Goal: Task Accomplishment & Management: Use online tool/utility

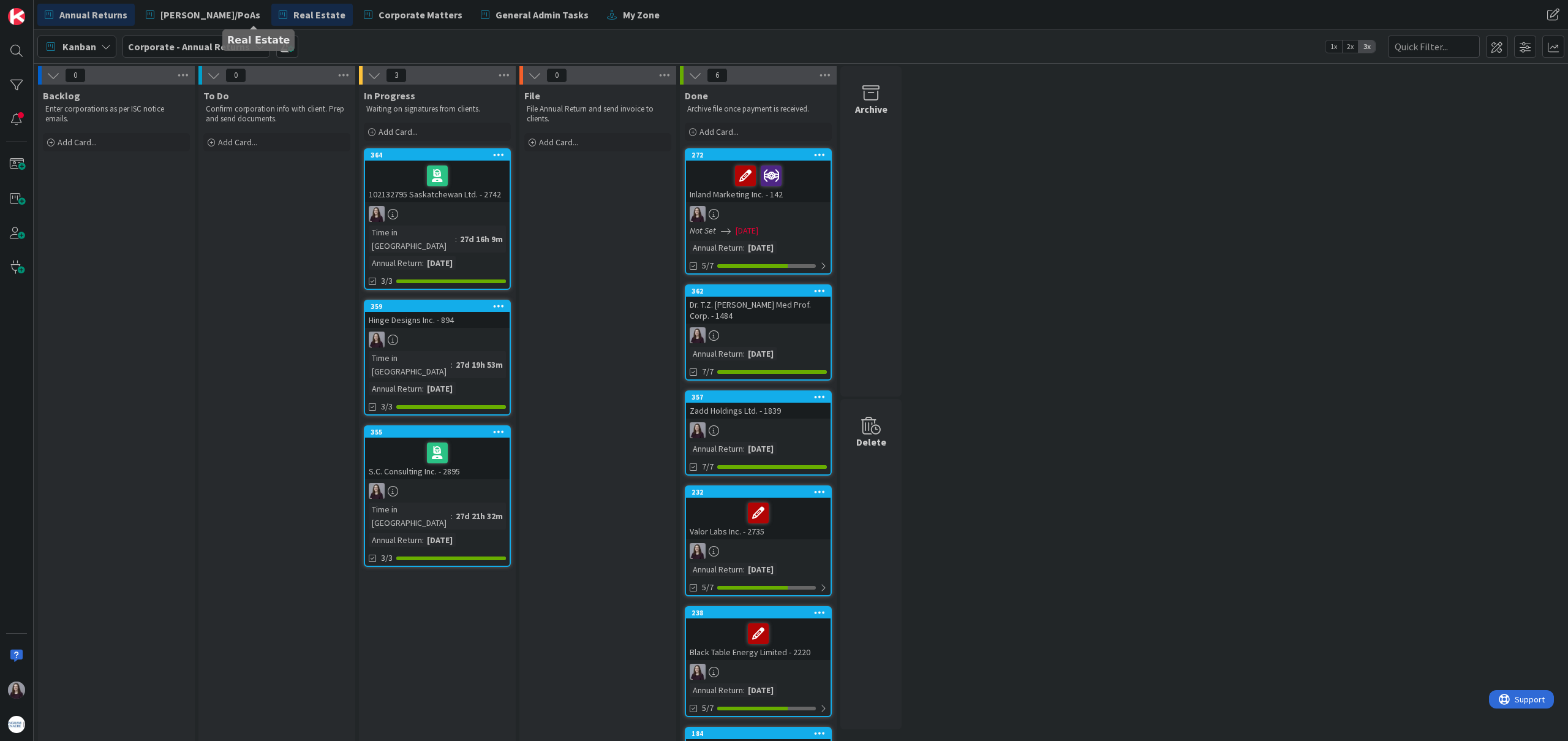
click at [294, 18] on span "Real Estate" at bounding box center [320, 15] width 52 height 15
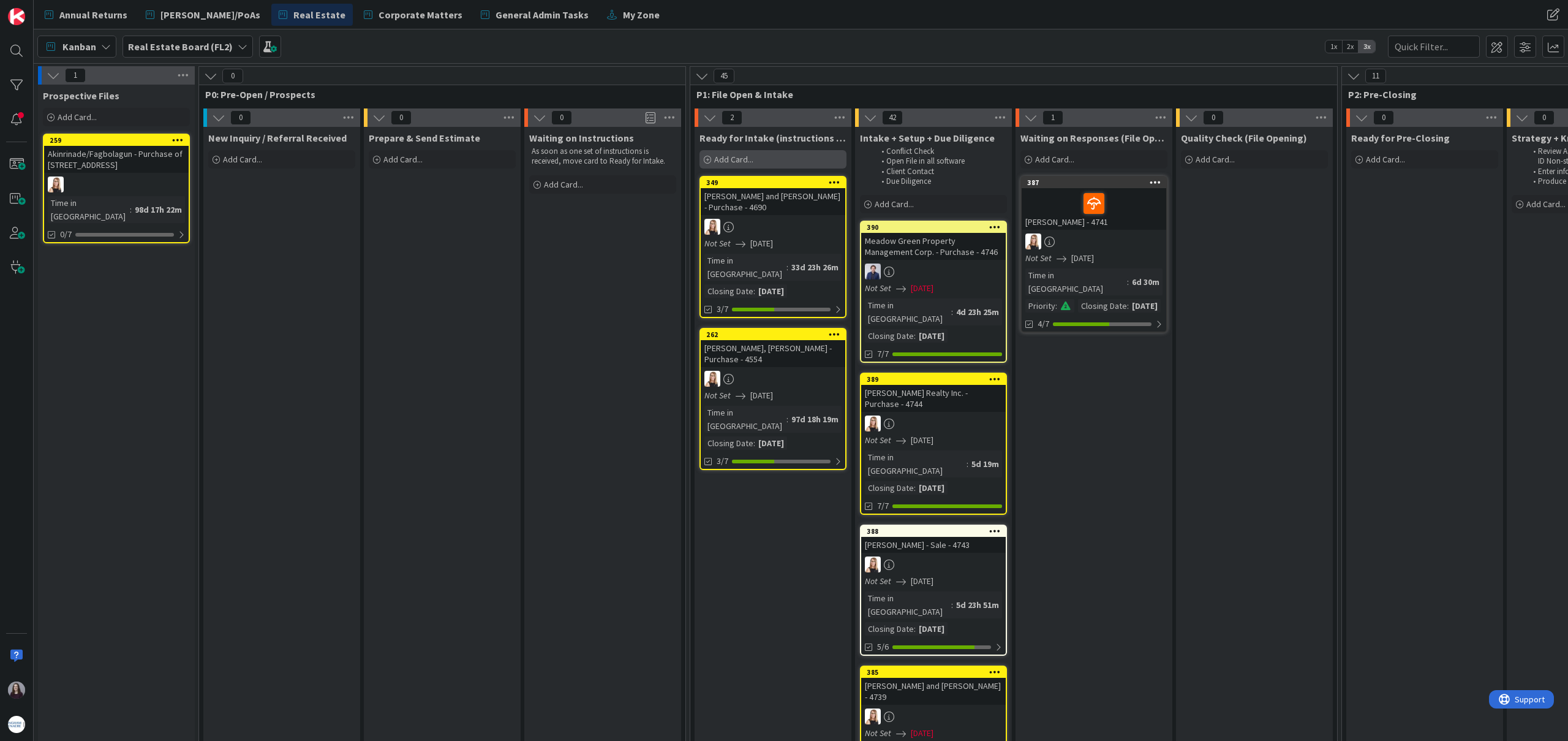
click at [724, 158] on span "Add Card..." at bounding box center [734, 159] width 39 height 11
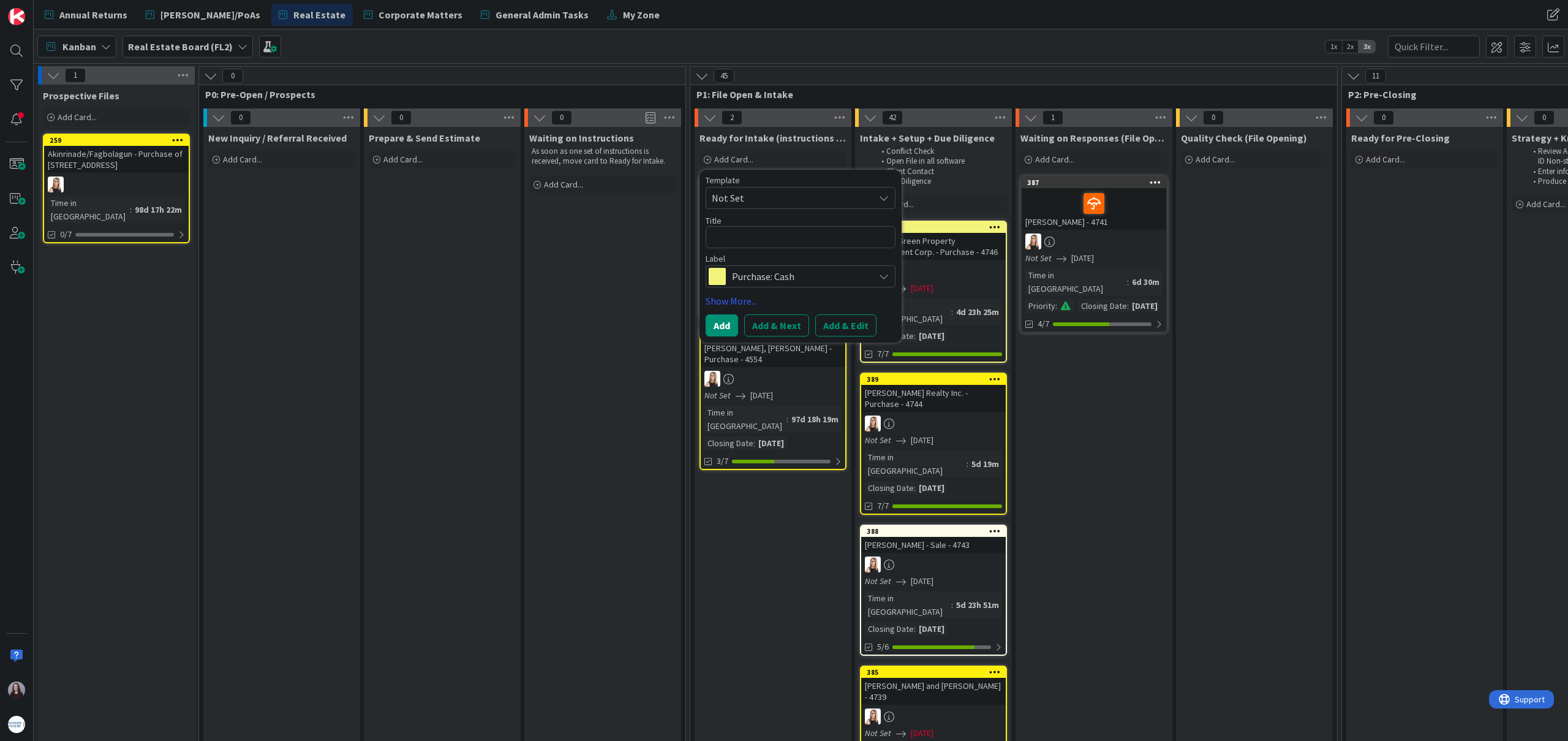
type textarea "x"
type textarea "M"
click at [747, 199] on span "Not Set" at bounding box center [787, 197] width 153 height 16
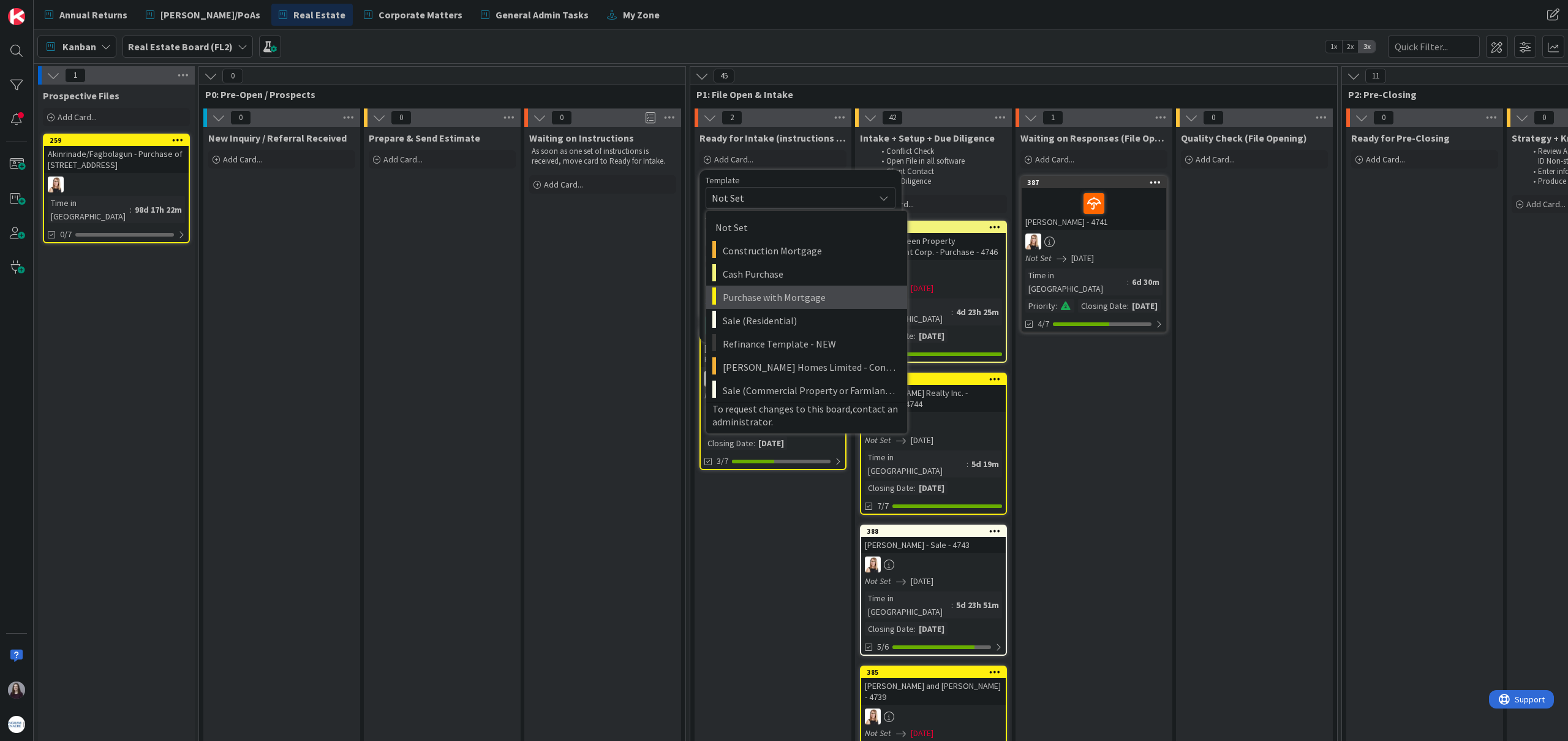
click at [783, 301] on span "Purchase with Mortgage" at bounding box center [810, 297] width 175 height 16
type textarea "x"
type textarea "Purchase with Mortgage"
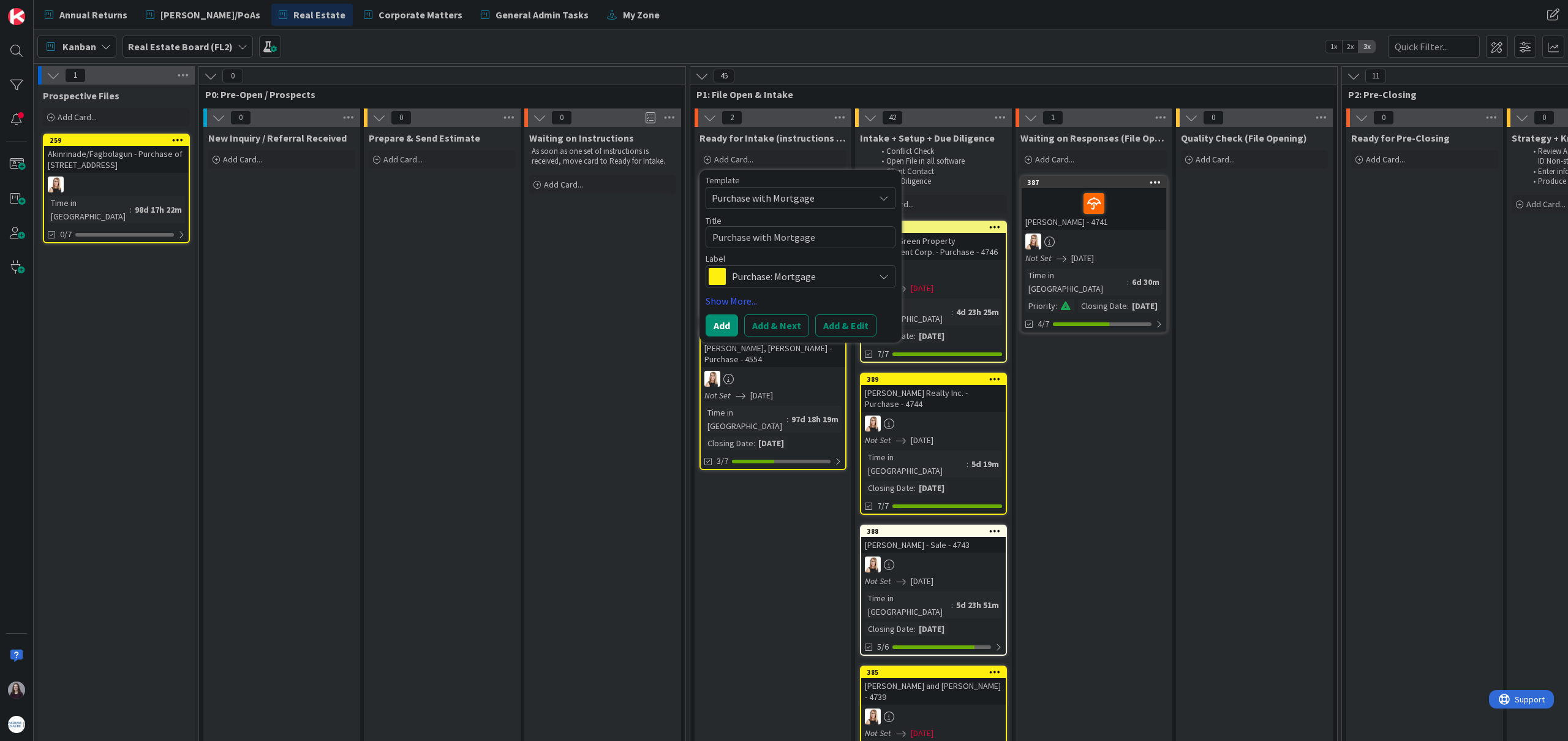
click at [853, 336] on div "Template Purchase with Mortgage Not Set Construction Mortgage Cash Purchase Pur…" at bounding box center [800, 256] width 202 height 173
click at [852, 331] on button "Add & Edit" at bounding box center [846, 325] width 62 height 22
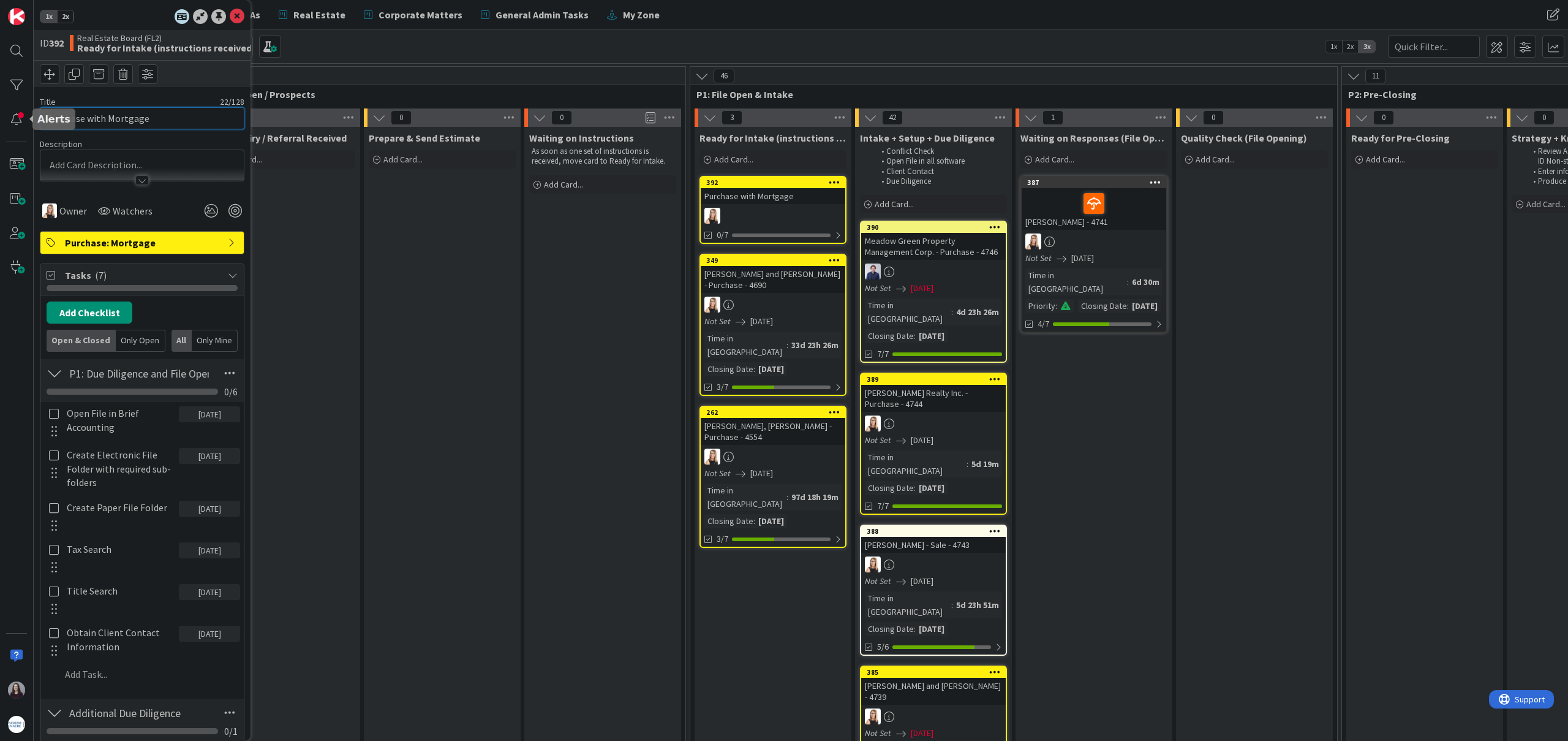
drag, startPoint x: 145, startPoint y: 121, endPoint x: 16, endPoint y: 135, distance: 129.8
click at [14, 120] on div "1x 2x ID 392 Real Estate Board (FL2) Ready for Intake (instructions received) T…" at bounding box center [16, 370] width 34 height 741
type input "[PERSON_NAME] - 4747"
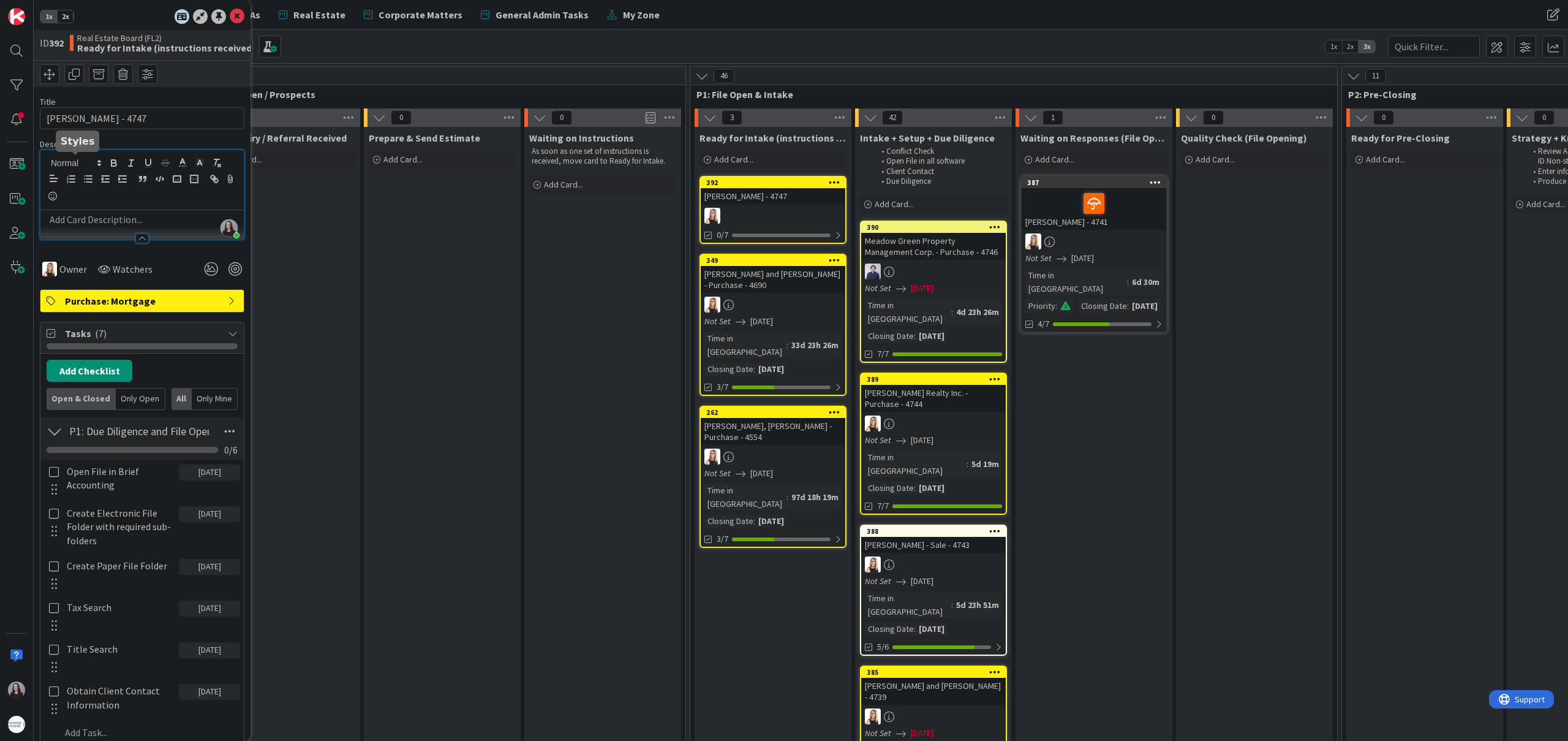
click at [93, 166] on div "[PERSON_NAME] just joined" at bounding box center [142, 195] width 204 height 89
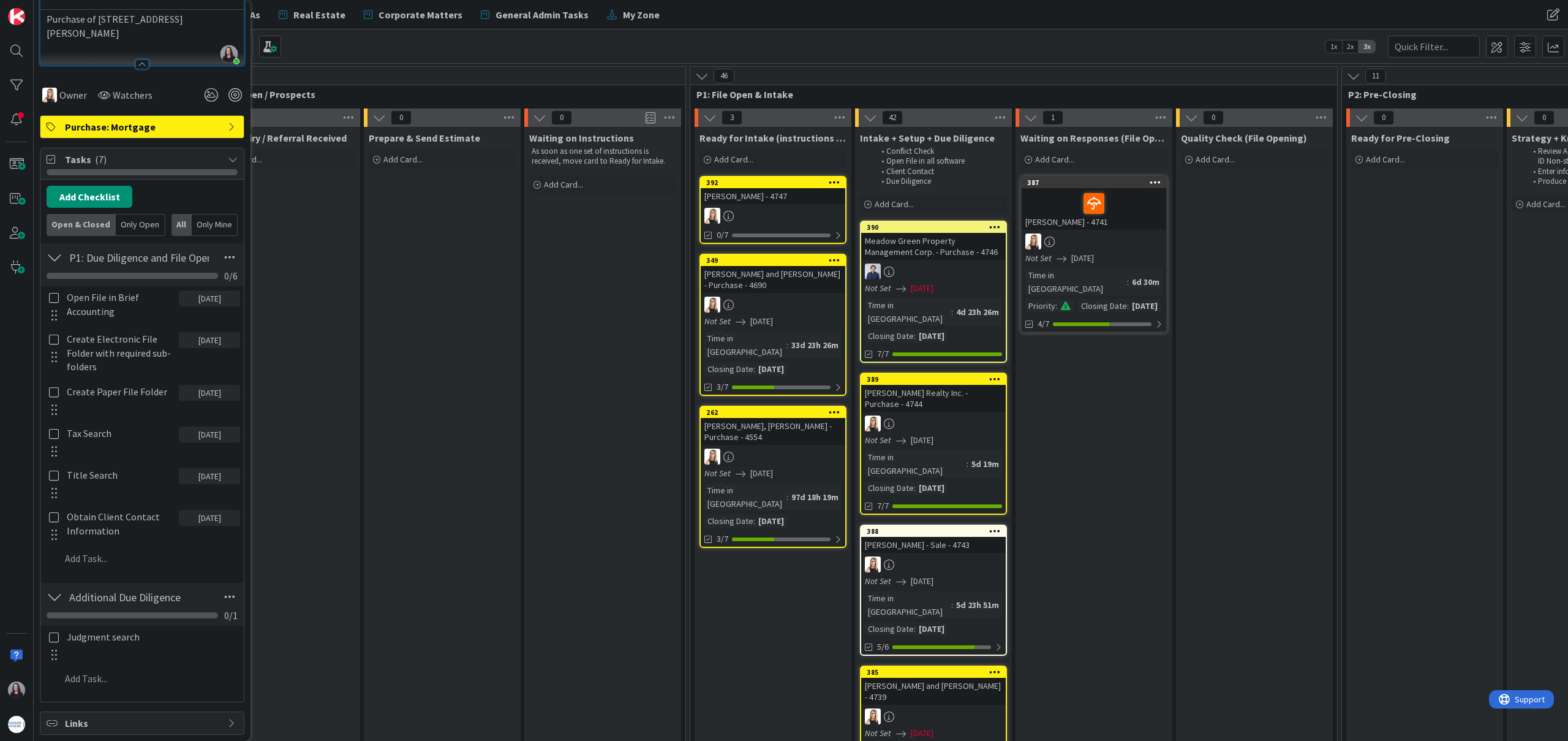
scroll to position [226, 0]
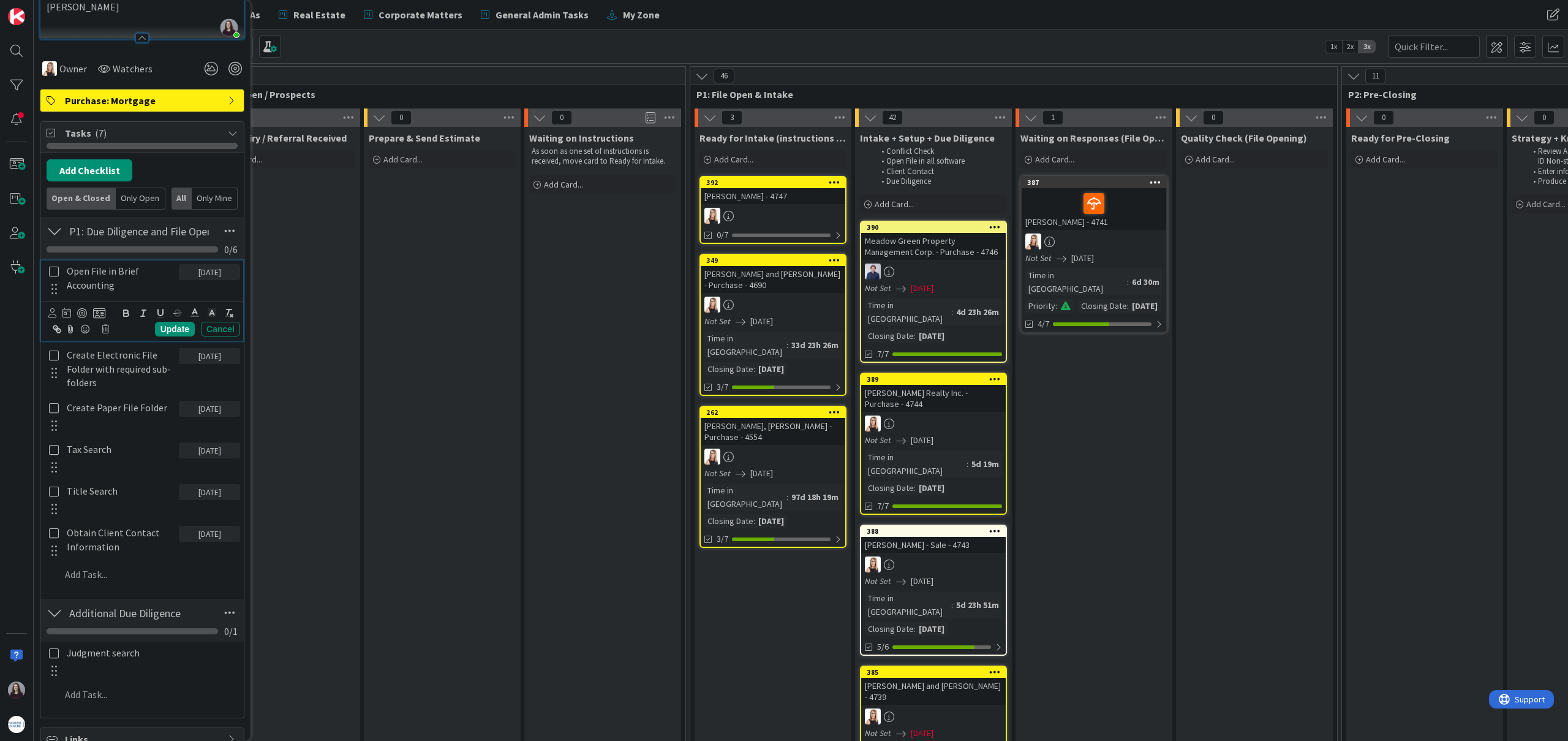
click at [55, 277] on icon at bounding box center [53, 271] width 10 height 11
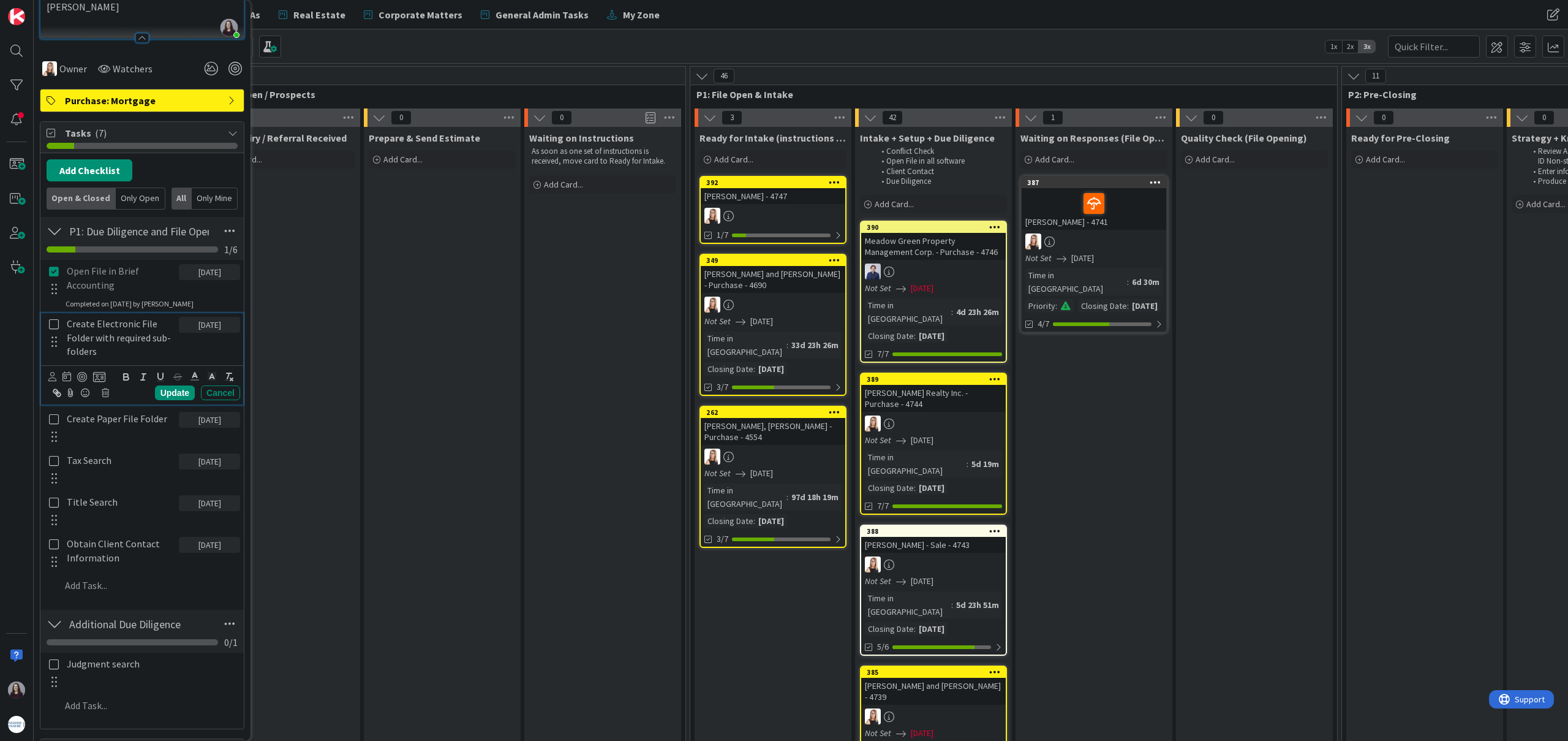
click at [51, 325] on icon at bounding box center [53, 324] width 10 height 11
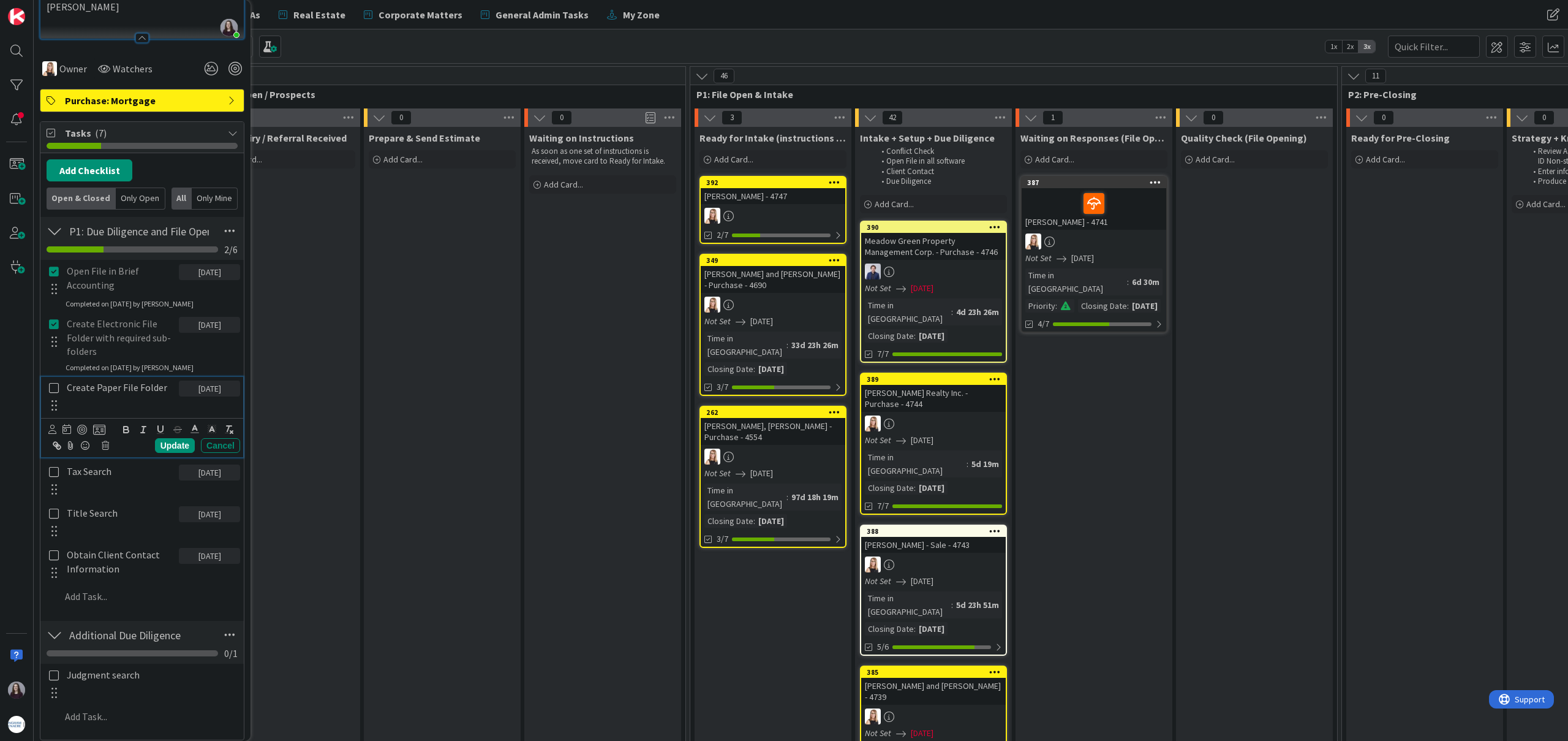
click at [55, 384] on icon at bounding box center [53, 388] width 10 height 11
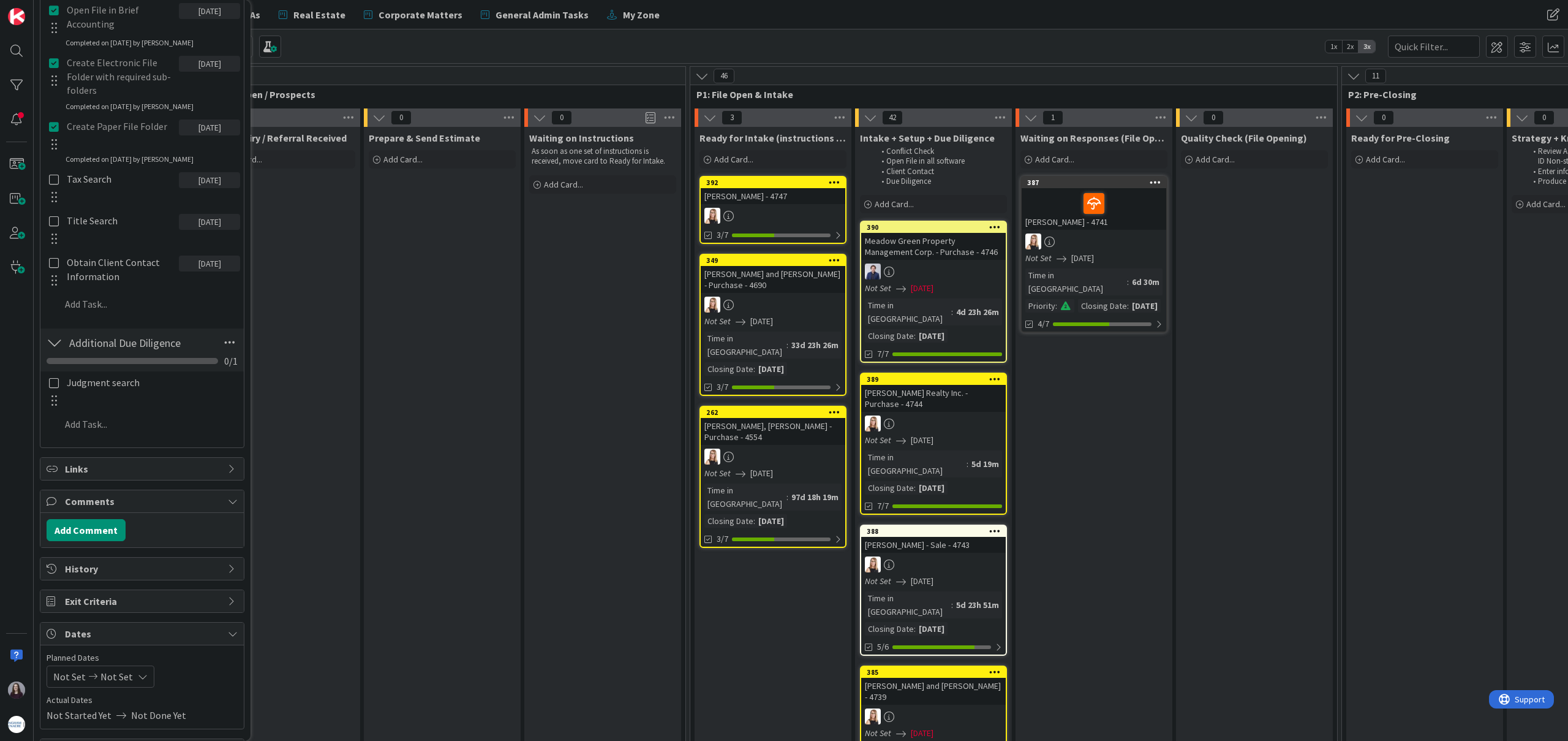
scroll to position [519, 0]
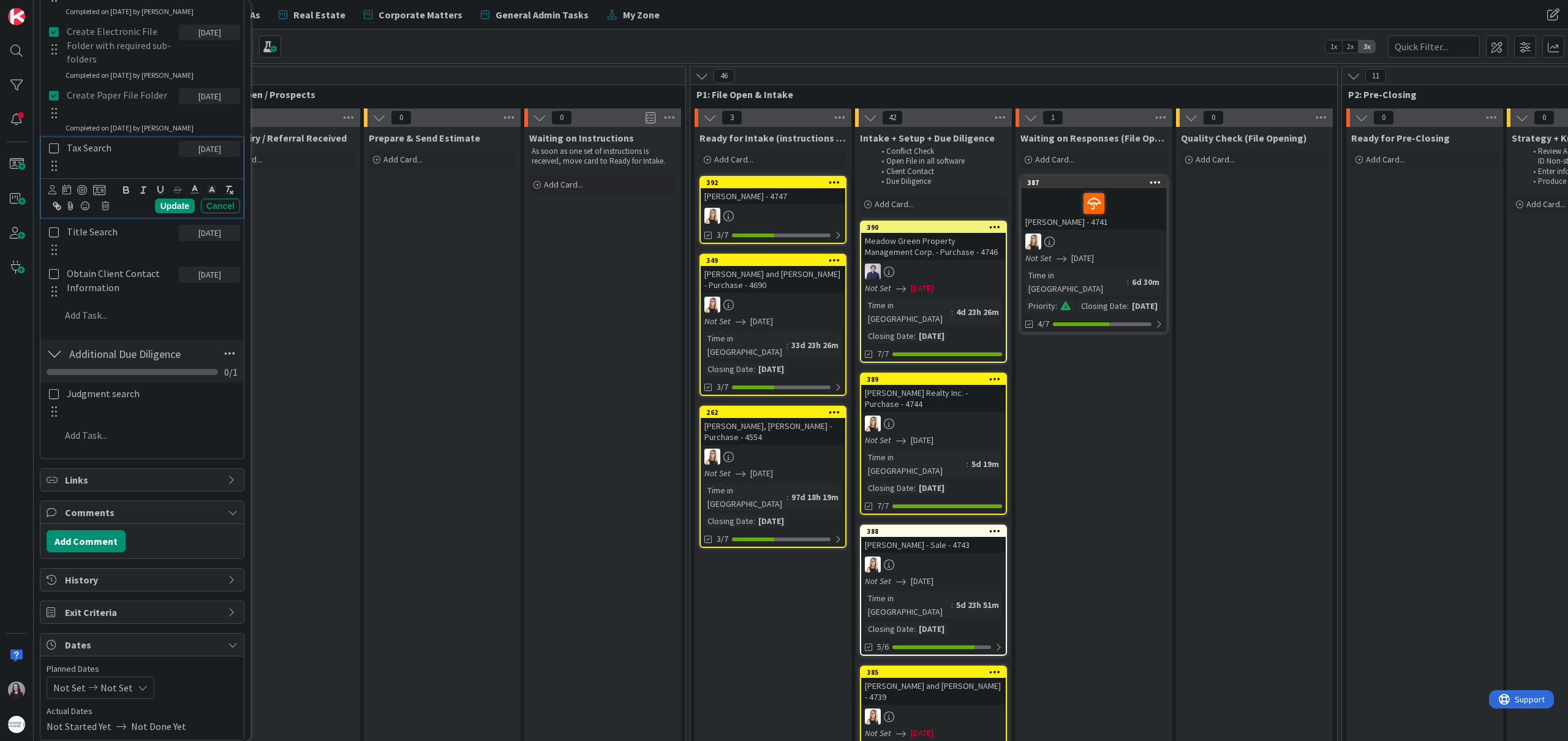
click at [54, 144] on icon at bounding box center [53, 148] width 10 height 11
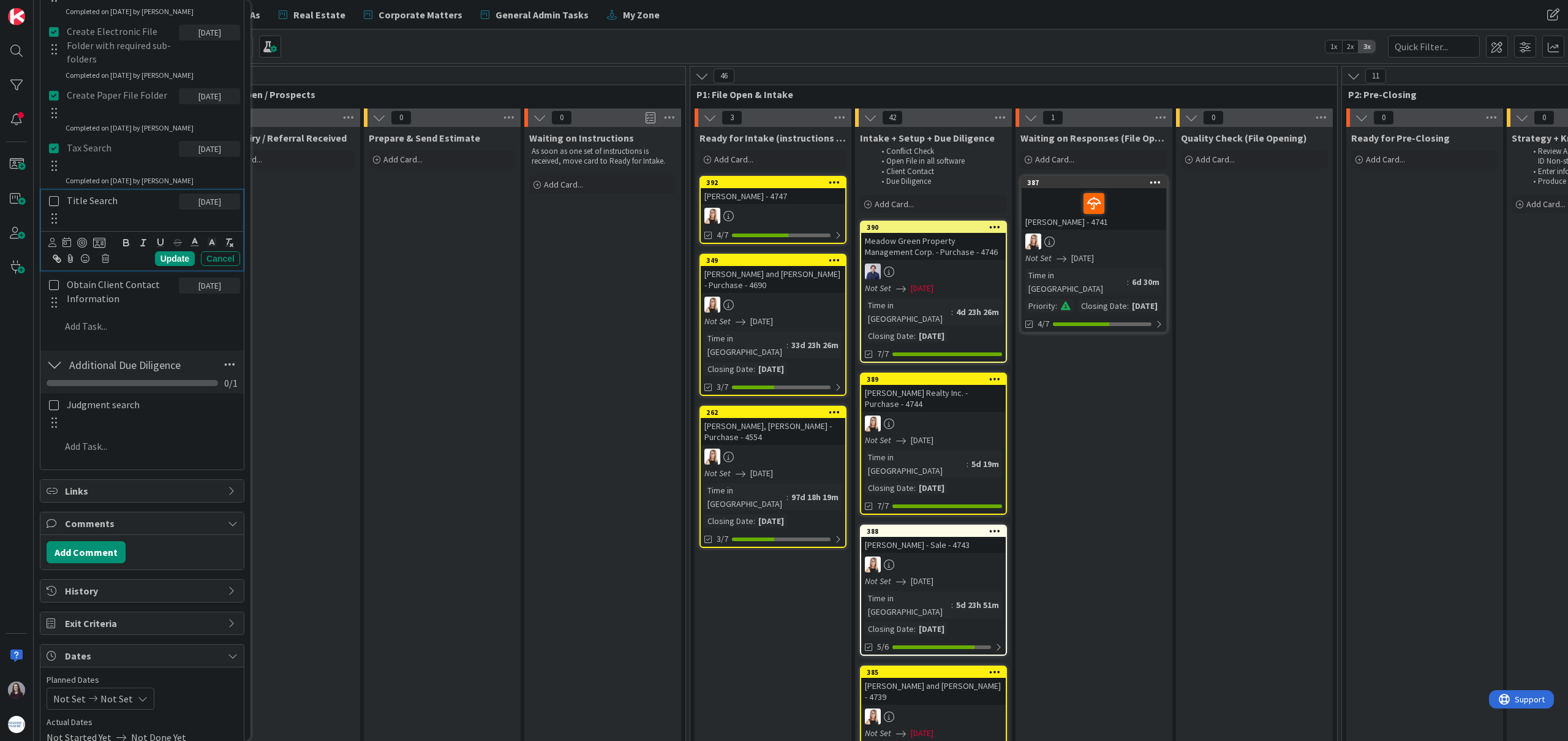
click at [54, 199] on icon at bounding box center [53, 200] width 10 height 11
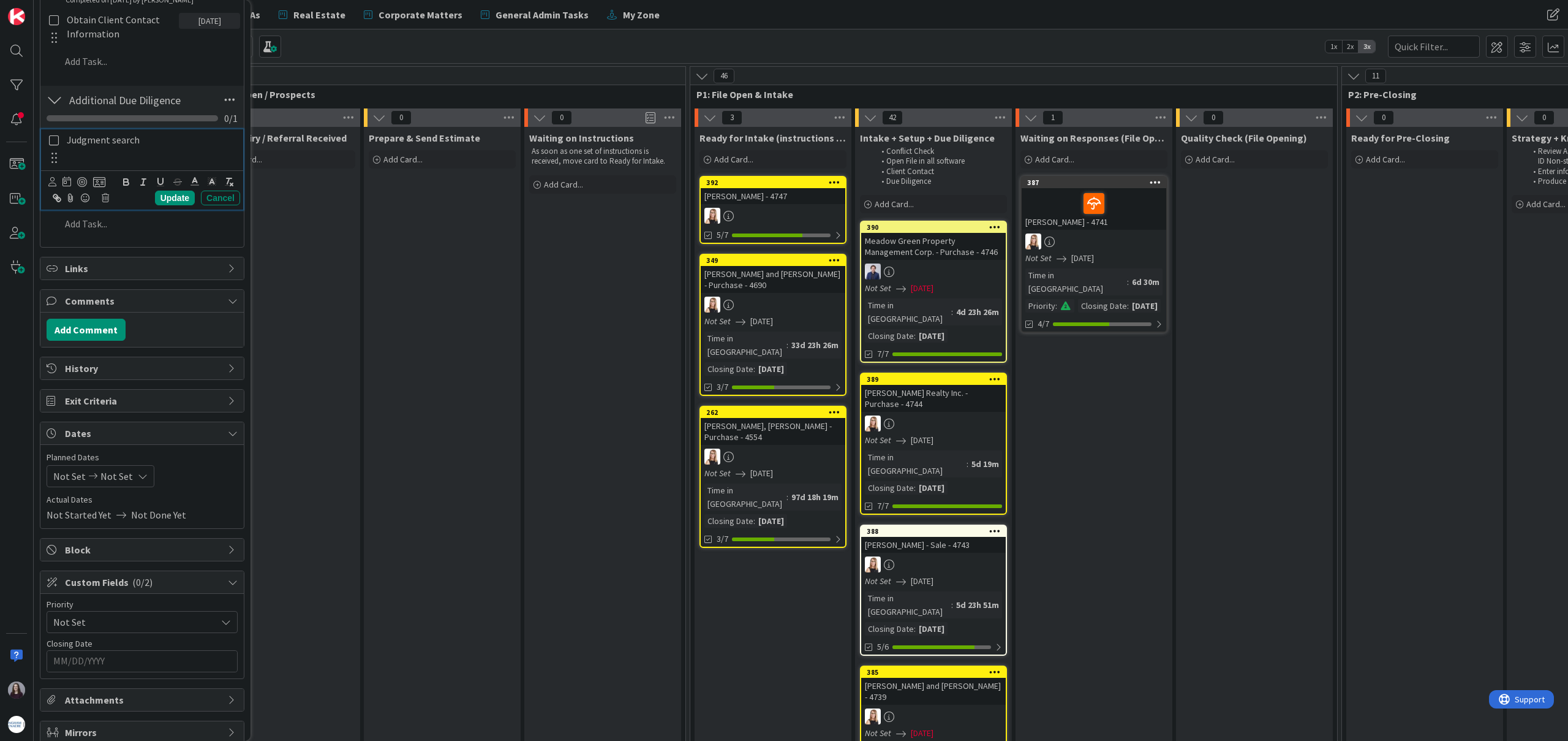
click at [54, 141] on icon at bounding box center [53, 140] width 10 height 11
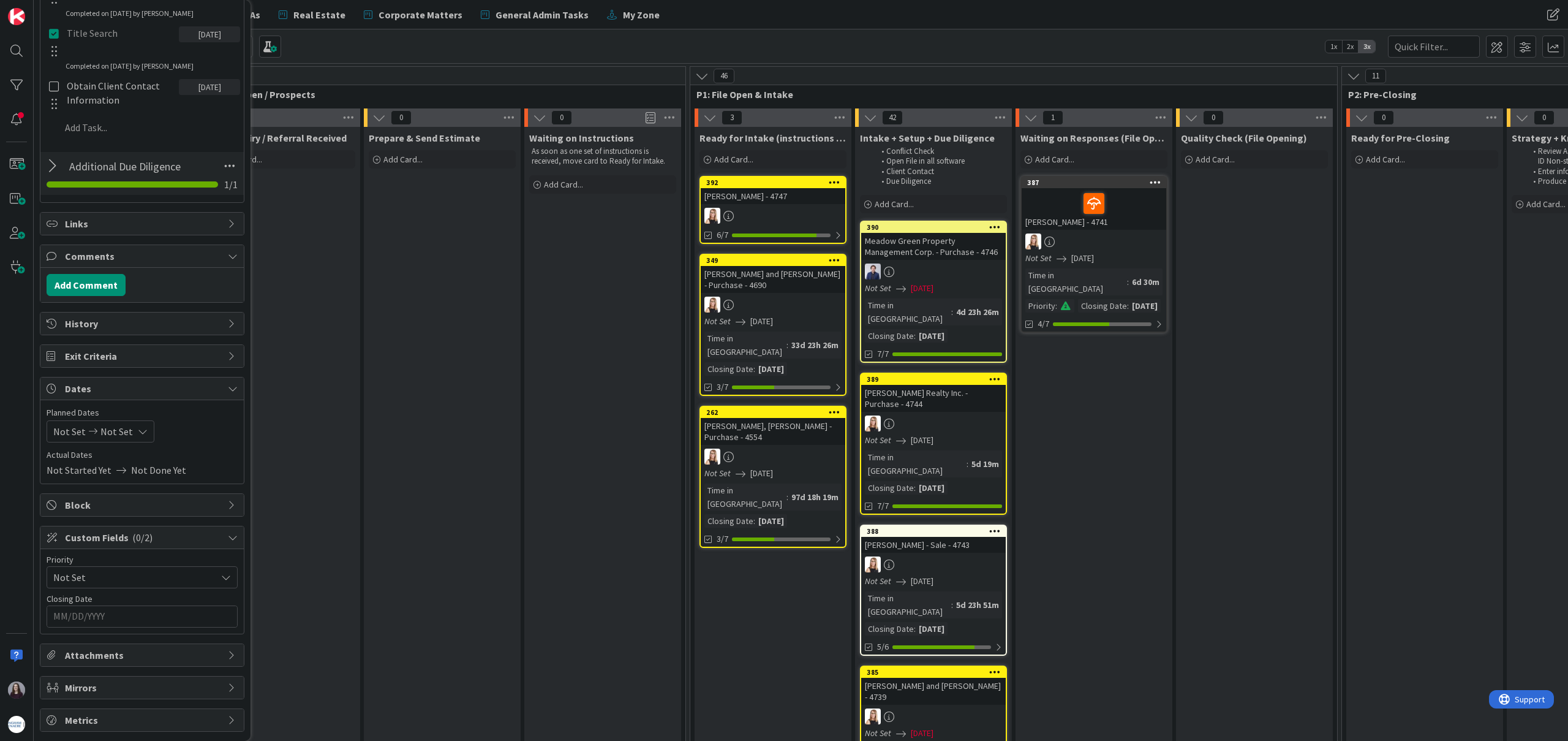
scroll to position [687, 0]
click at [130, 434] on div "Not Set Not Set" at bounding box center [100, 431] width 108 height 22
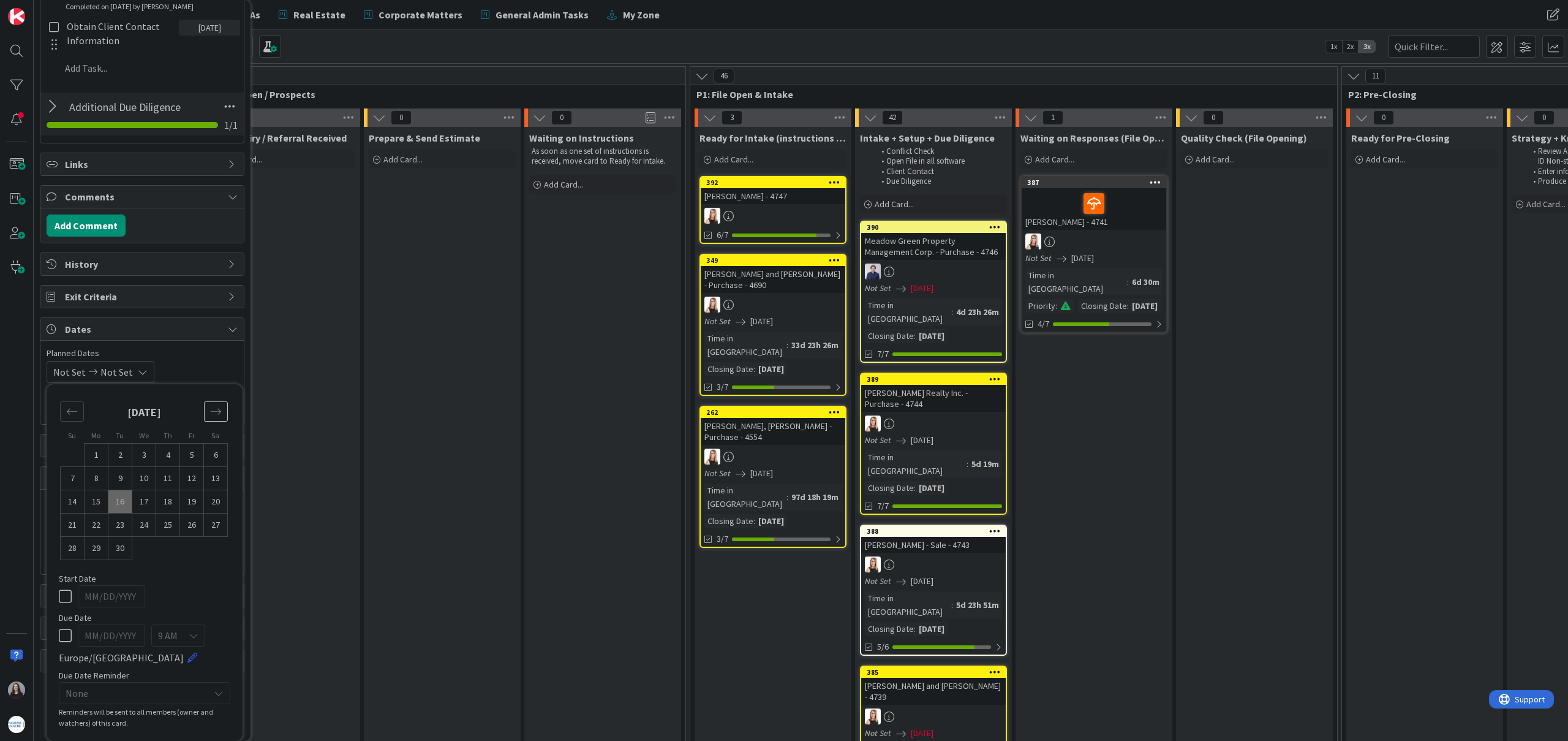
click at [224, 409] on div "Move forward to switch to the next month." at bounding box center [216, 412] width 24 height 20
click at [143, 457] on td "1" at bounding box center [145, 455] width 24 height 23
type input "[DATE]"
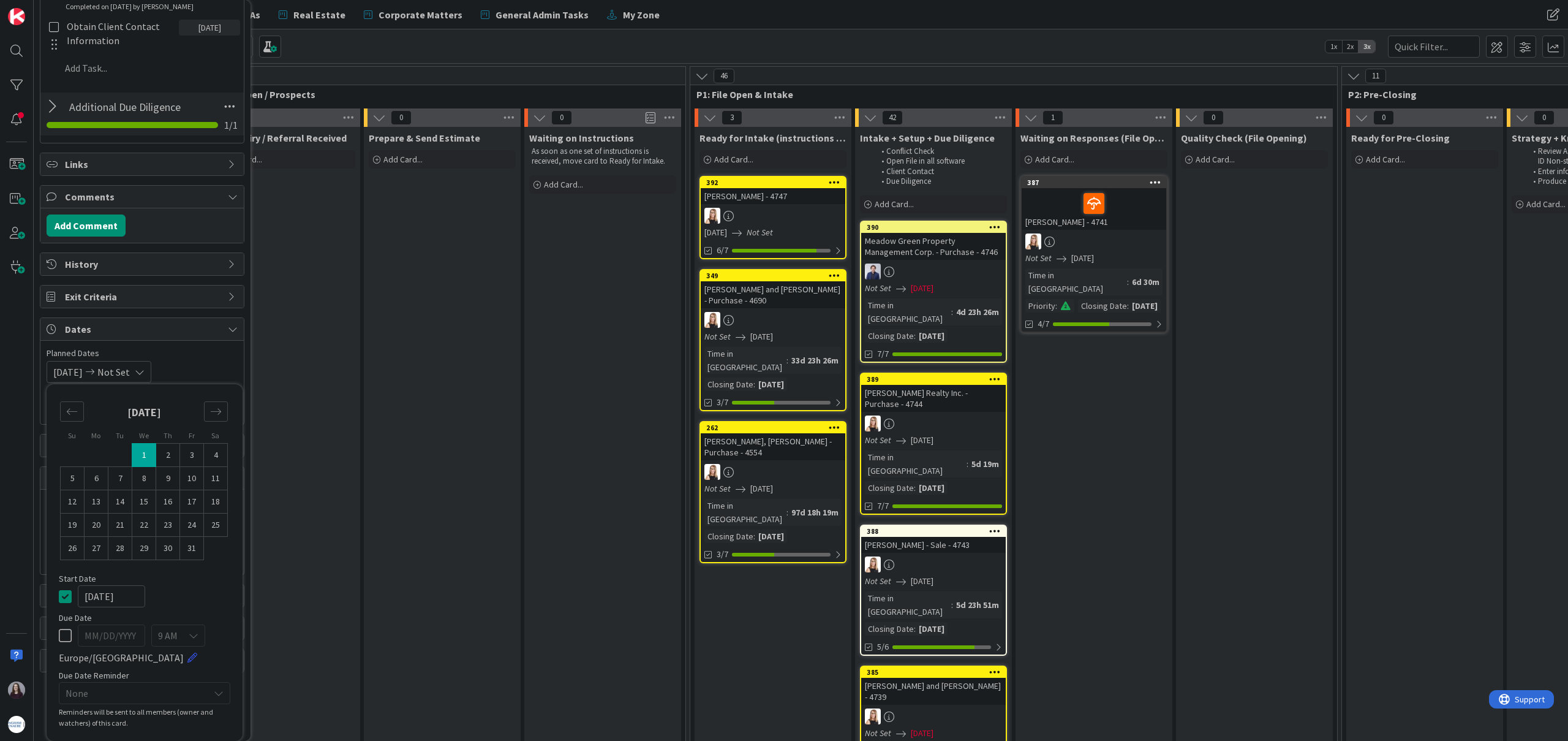
click at [146, 449] on td "1" at bounding box center [145, 455] width 24 height 23
type input "[DATE]"
click at [69, 591] on icon at bounding box center [65, 596] width 13 height 15
click at [215, 369] on div "Not Set [DATE] Su Mo Tu We Th Fr Sa [DATE] 1 2 3 4 5 6 7 8 9 10 11 12 13 14 15 …" at bounding box center [141, 372] width 191 height 22
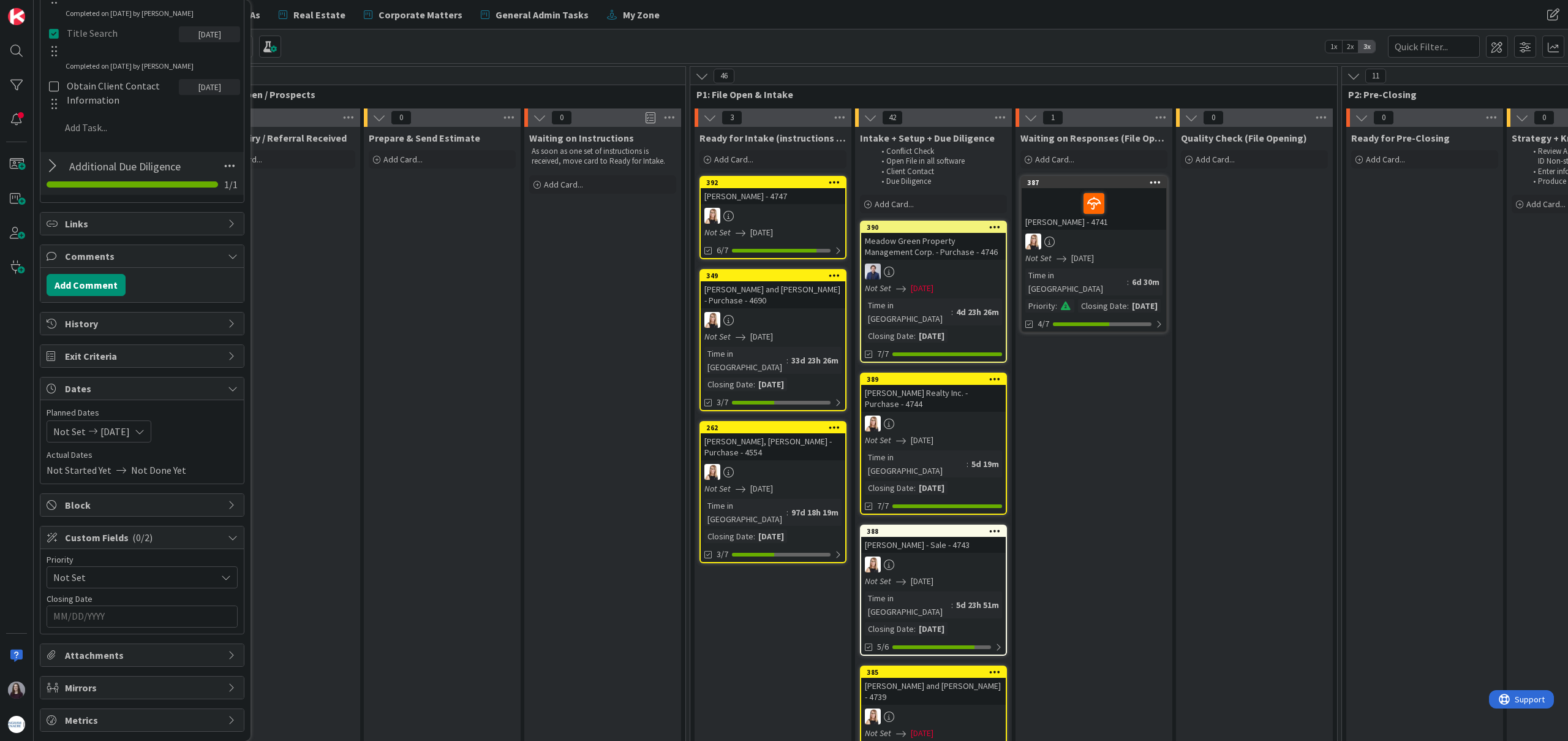
click at [146, 614] on input "MM/DD/YYYY" at bounding box center [142, 616] width 178 height 21
click at [211, 653] on icon "Move forward to switch to the next month." at bounding box center [216, 647] width 11 height 11
click at [149, 686] on td "1" at bounding box center [145, 691] width 24 height 23
type input "[DATE]"
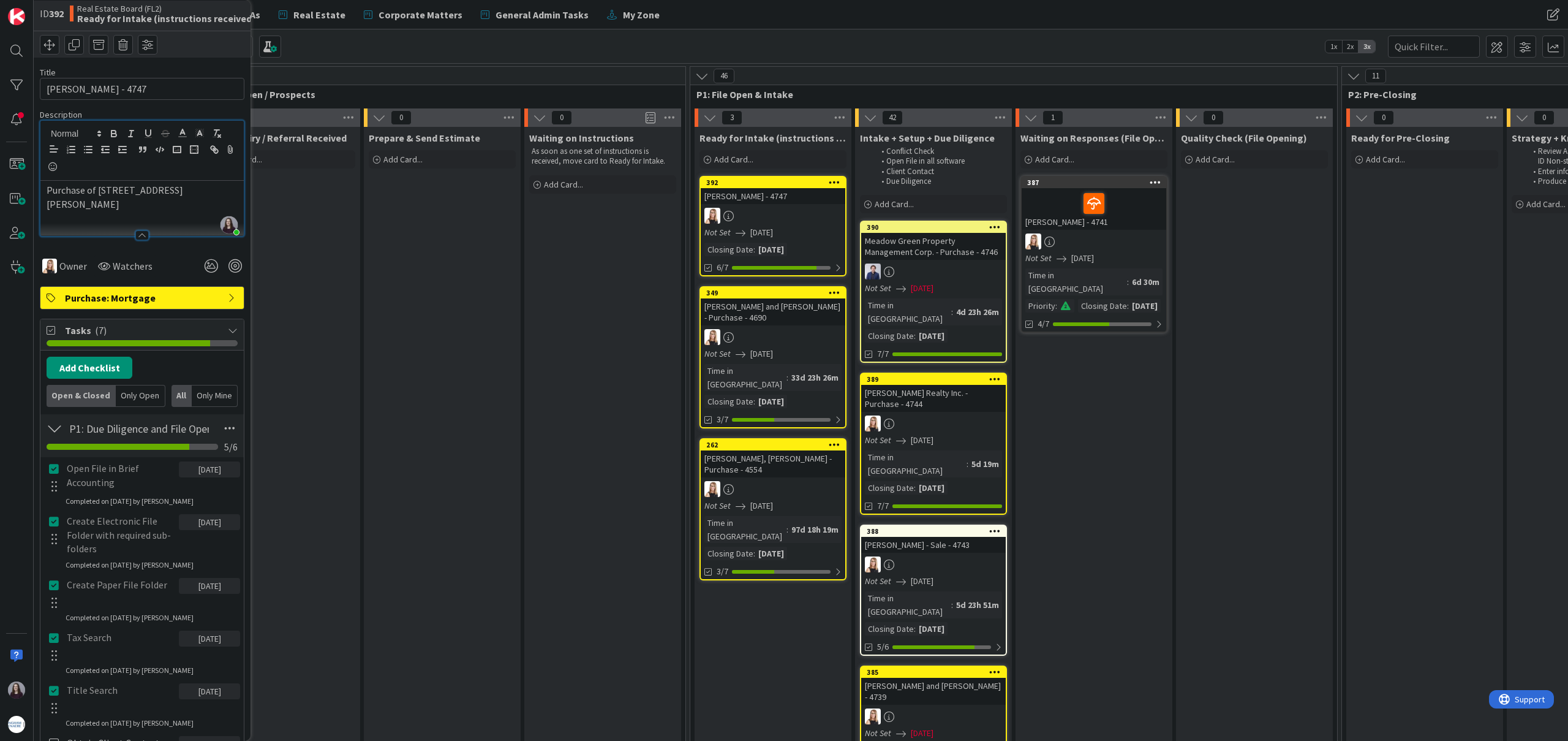
scroll to position [0, 0]
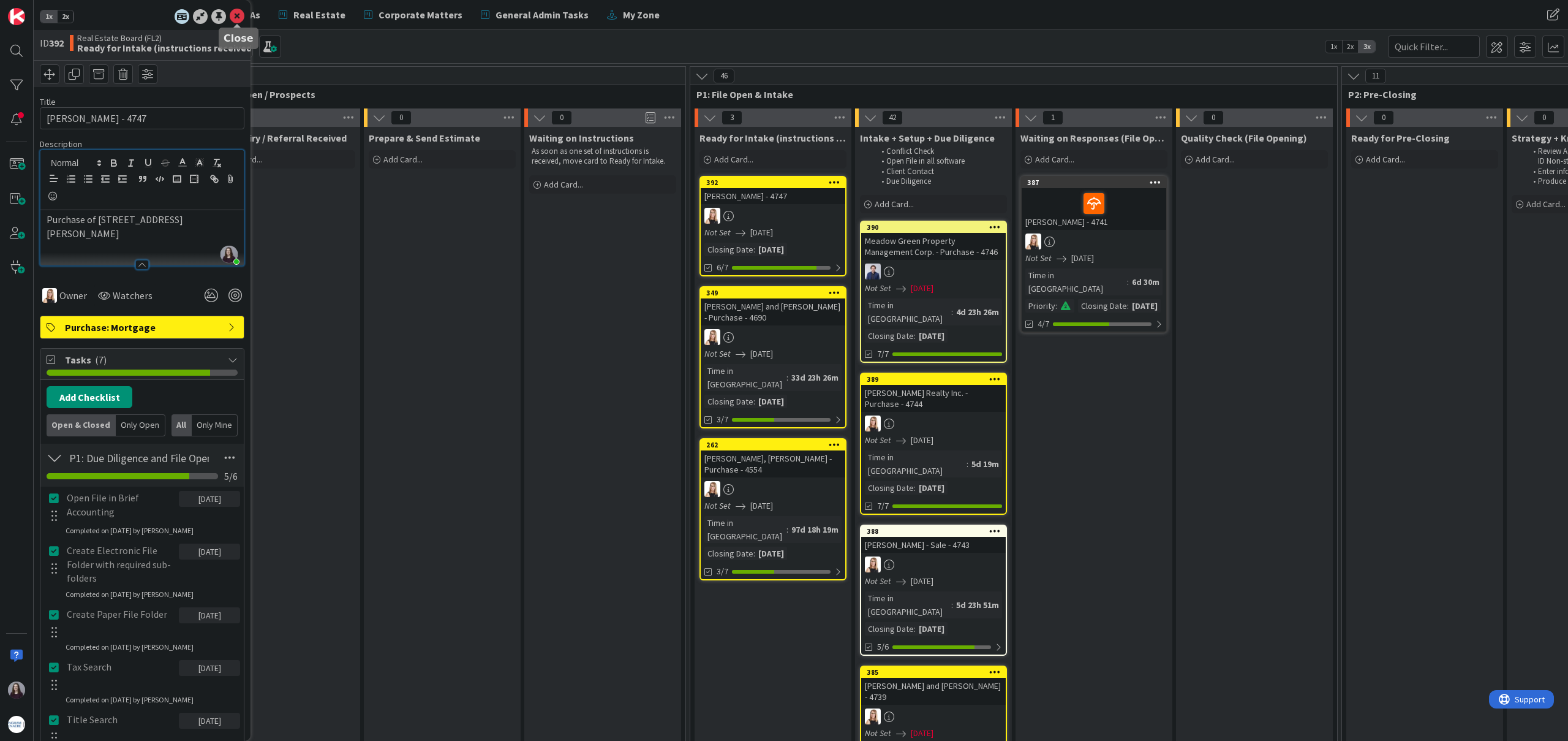
click at [232, 16] on icon at bounding box center [236, 16] width 15 height 15
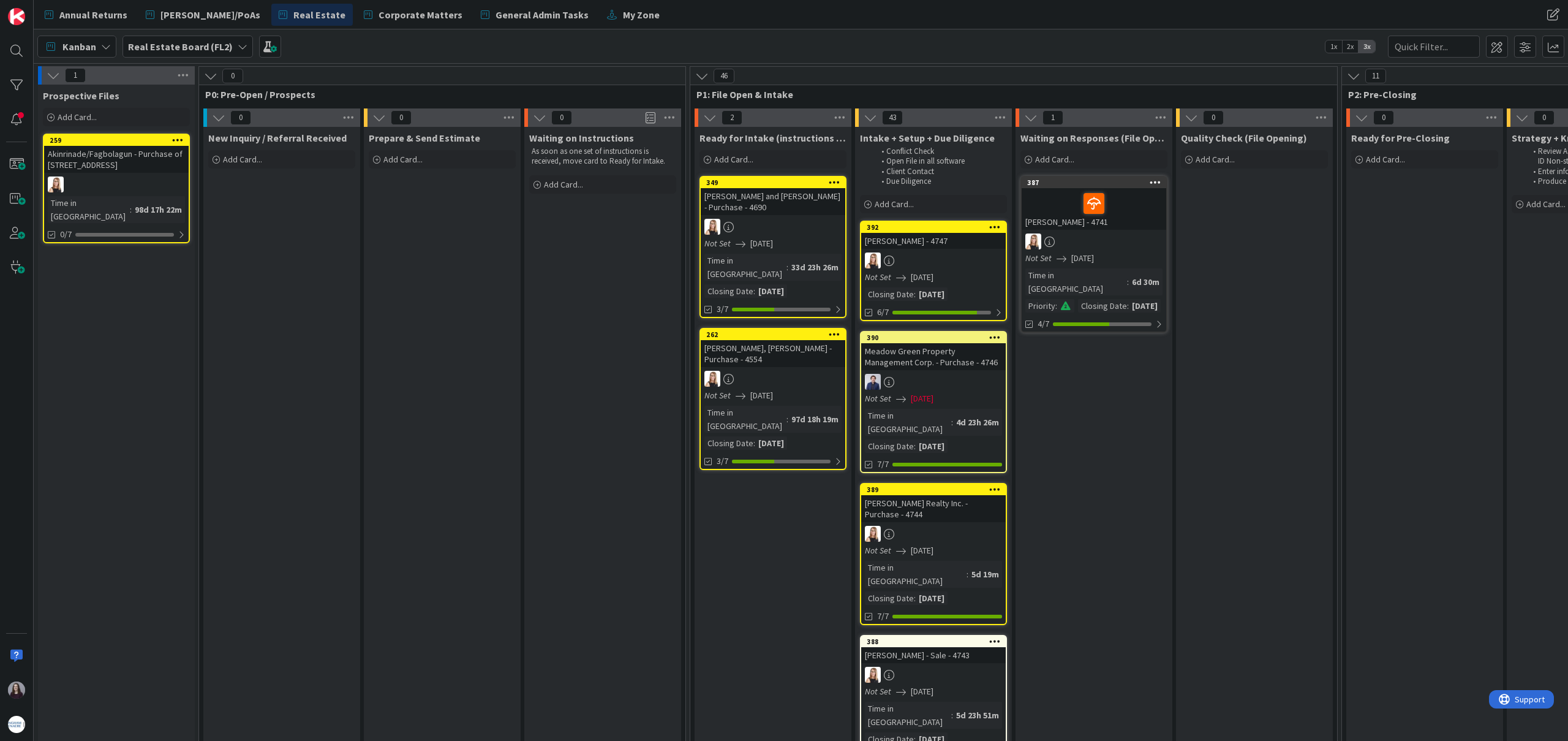
drag, startPoint x: 751, startPoint y: 178, endPoint x: 668, endPoint y: 10, distance: 187.4
